Goal: Book appointment/travel/reservation

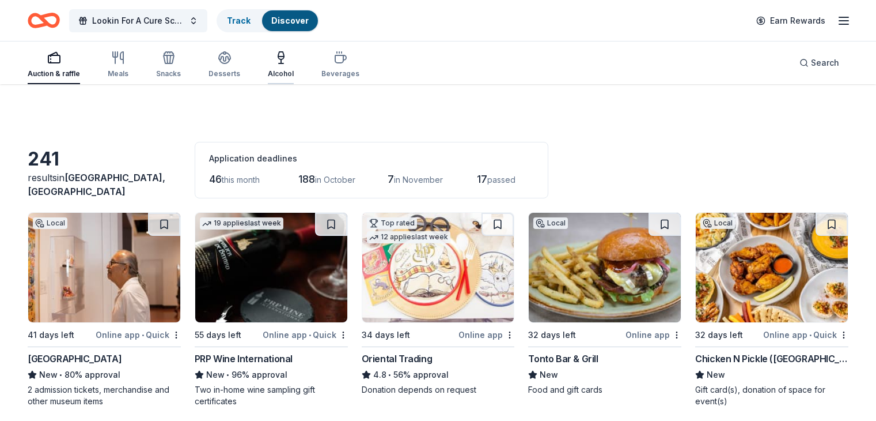
scroll to position [2696, 0]
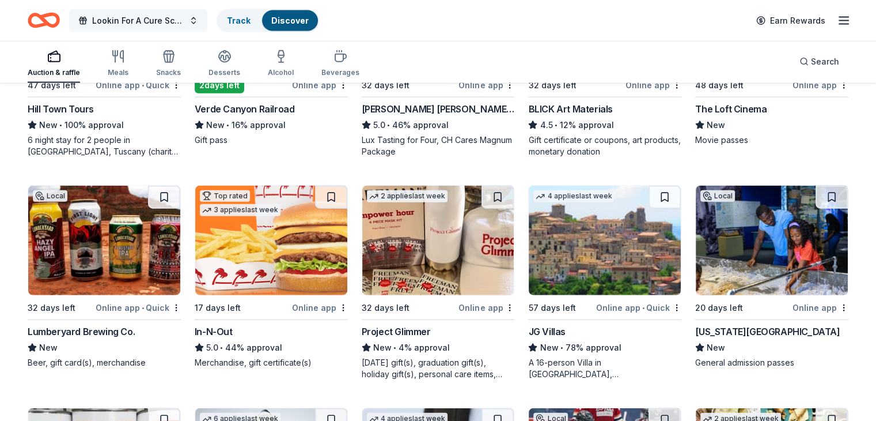
click at [151, 18] on span "Lookin For A Cure Scottsdale" at bounding box center [138, 21] width 92 height 14
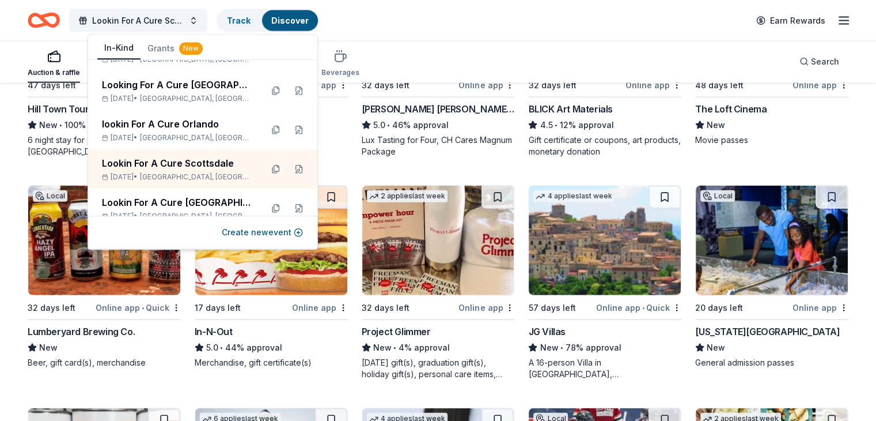
scroll to position [570, 0]
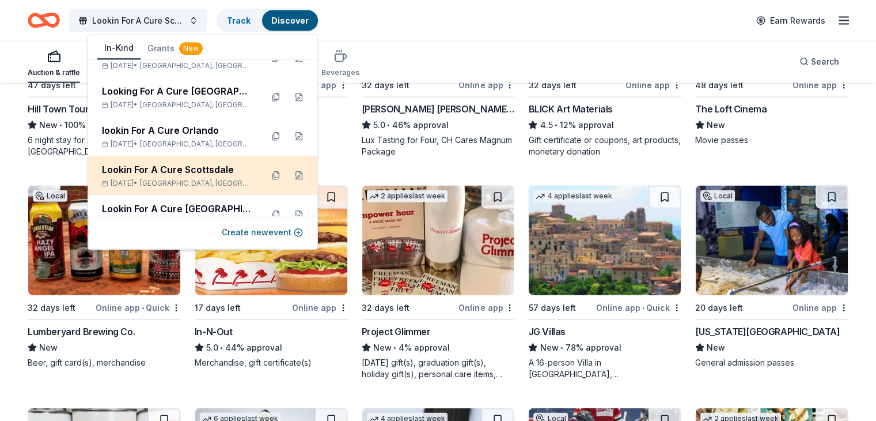
click at [187, 167] on div "Lookin For A Cure Scottsdale" at bounding box center [177, 169] width 151 height 14
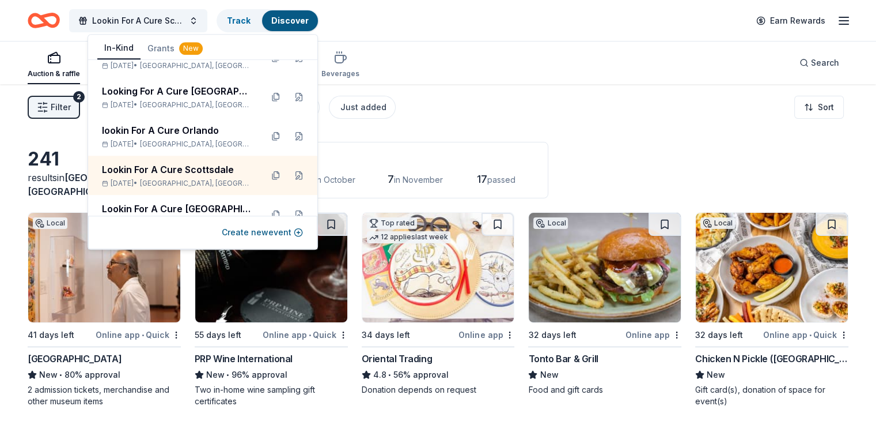
click at [478, 101] on div "Filter 2 Application methods Causes Eligibility Just added Sort" at bounding box center [438, 107] width 876 height 46
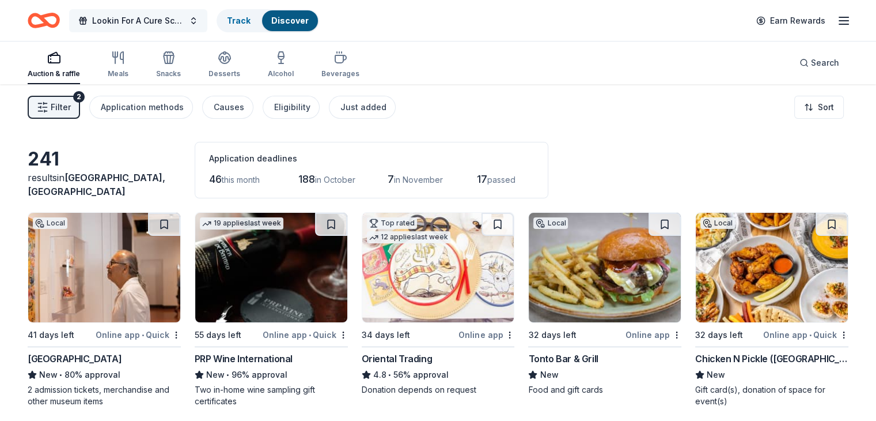
click at [142, 18] on span "Lookin For A Cure Scottsdale" at bounding box center [138, 21] width 92 height 14
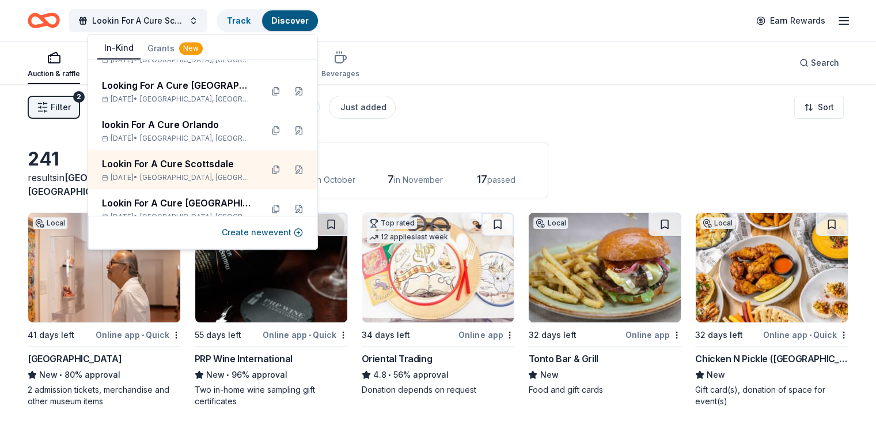
scroll to position [634, 0]
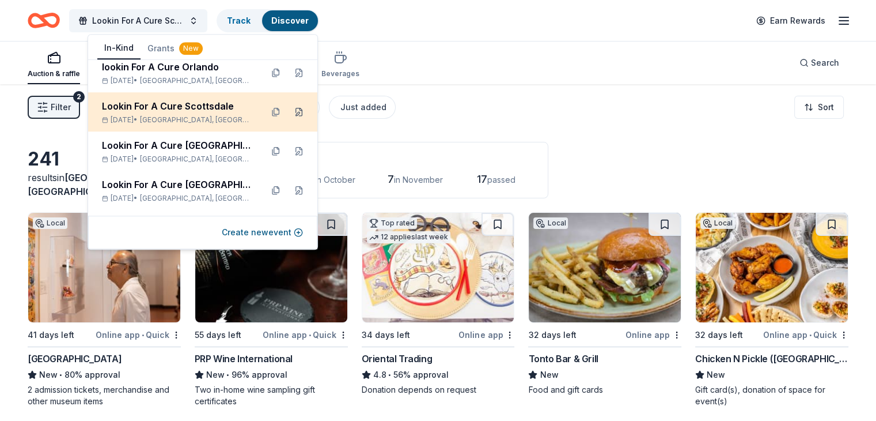
click at [290, 111] on button at bounding box center [299, 112] width 18 height 18
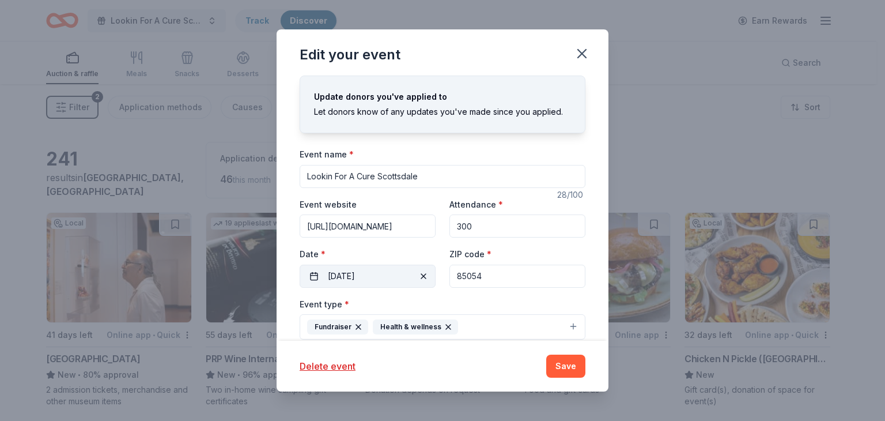
click at [394, 275] on button "[DATE]" at bounding box center [368, 275] width 136 height 23
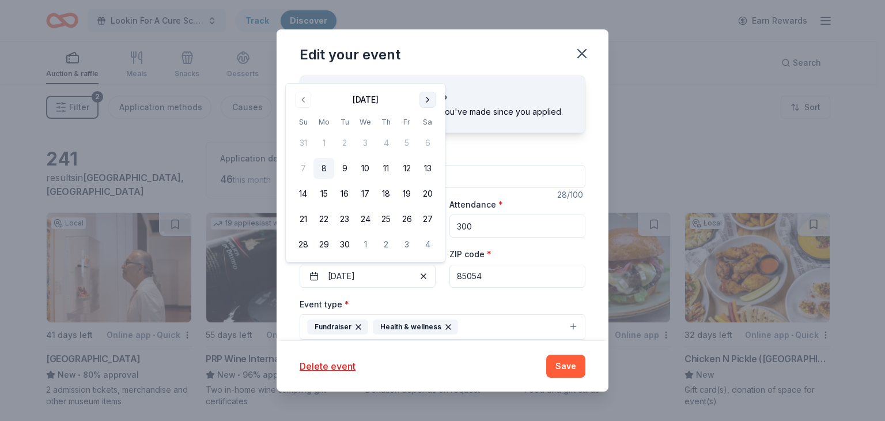
click at [428, 99] on button "Go to next month" at bounding box center [427, 100] width 16 height 16
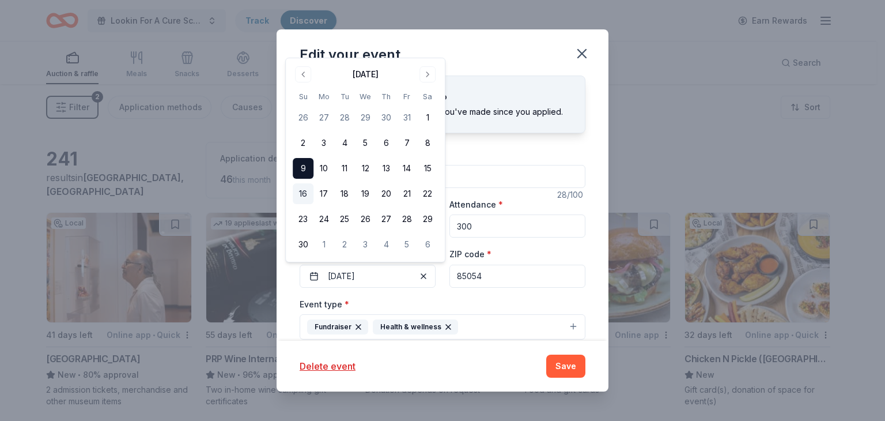
click at [305, 189] on button "16" at bounding box center [303, 193] width 21 height 21
click at [565, 363] on button "Save" at bounding box center [565, 365] width 39 height 23
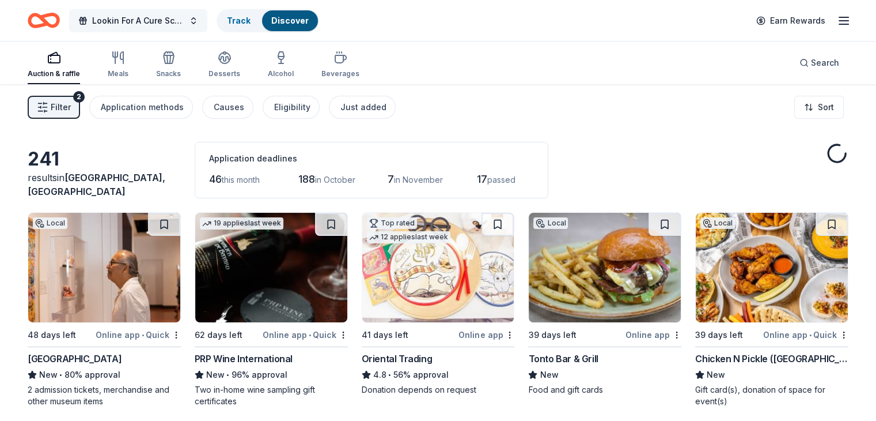
click at [164, 21] on span "Lookin For A Cure Scottsdale" at bounding box center [138, 21] width 92 height 14
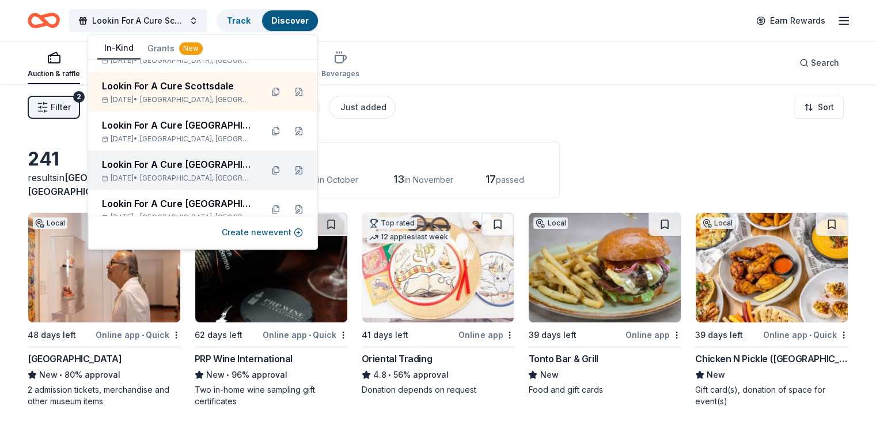
scroll to position [634, 0]
